Goal: Book appointment/travel/reservation

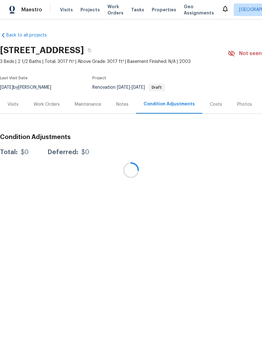
scroll to position [0, 0]
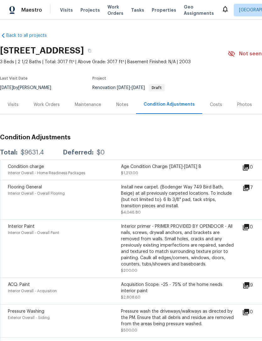
click at [64, 11] on span "Visits" at bounding box center [66, 10] width 13 height 6
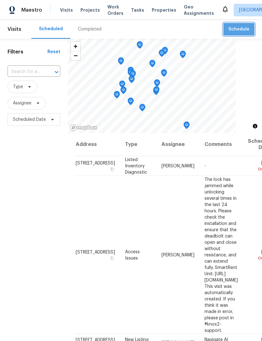
click at [246, 26] on span "Schedule" at bounding box center [239, 29] width 21 height 8
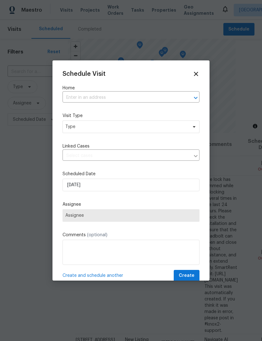
click at [72, 97] on input "text" at bounding box center [122, 98] width 119 height 10
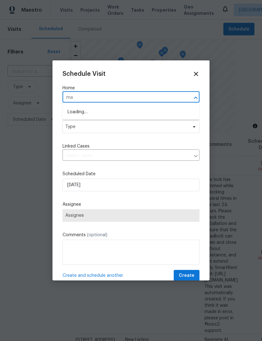
type input "may"
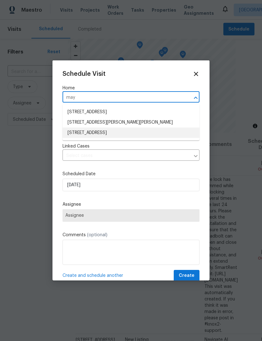
click at [75, 131] on li "[STREET_ADDRESS]" at bounding box center [131, 133] width 137 height 10
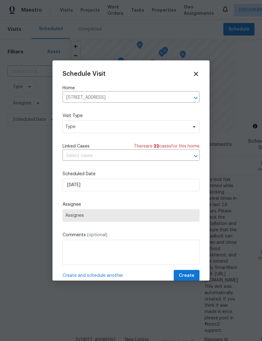
scroll to position [0, 0]
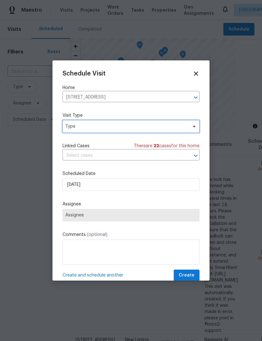
click at [71, 130] on span "Type" at bounding box center [126, 126] width 122 height 6
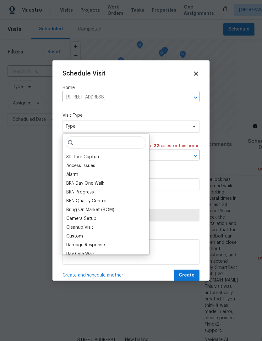
scroll to position [0, 0]
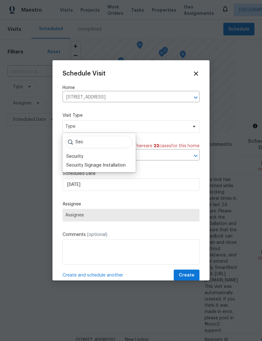
type input "Sec"
click at [68, 157] on div "Security" at bounding box center [74, 156] width 17 height 6
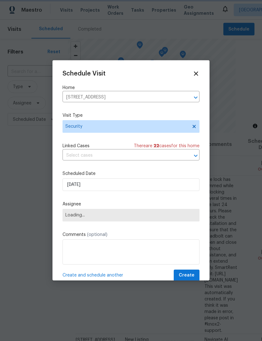
scroll to position [0, 0]
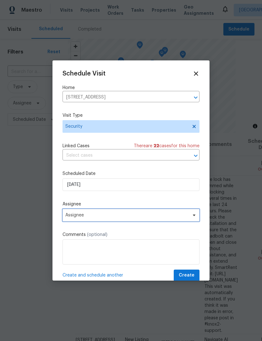
click at [70, 214] on span "Assignee" at bounding box center [131, 215] width 137 height 13
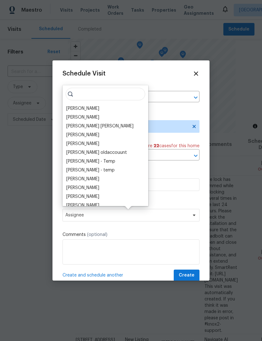
scroll to position [0, 0]
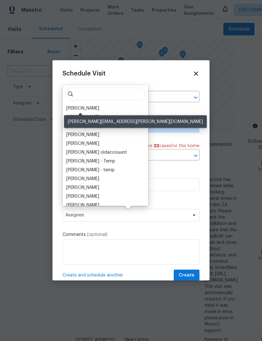
click at [72, 111] on div "[PERSON_NAME]" at bounding box center [82, 108] width 33 height 6
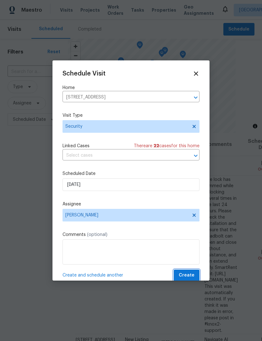
click at [186, 273] on span "Create" at bounding box center [187, 275] width 16 height 8
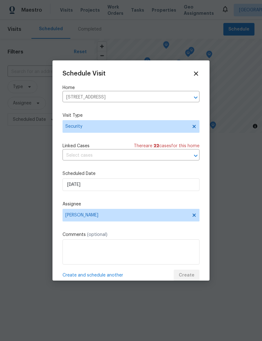
scroll to position [0, 0]
